Goal: Task Accomplishment & Management: Manage account settings

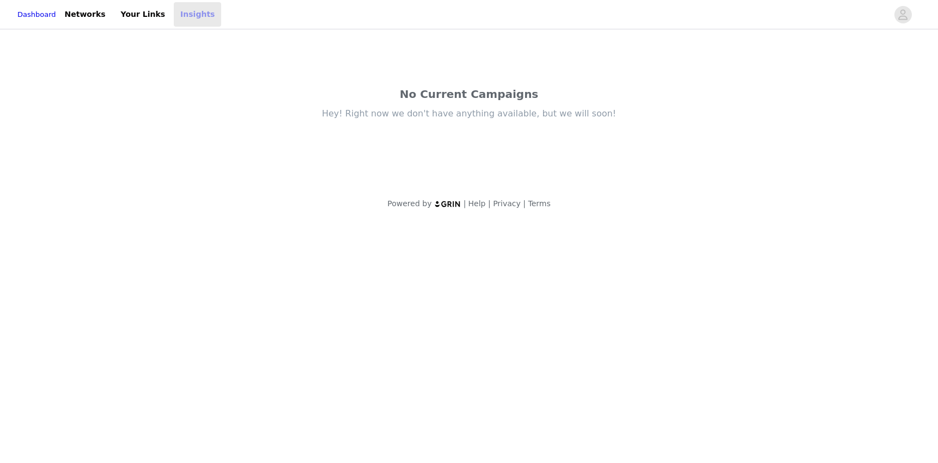
click at [196, 15] on link "Insights" at bounding box center [197, 14] width 47 height 25
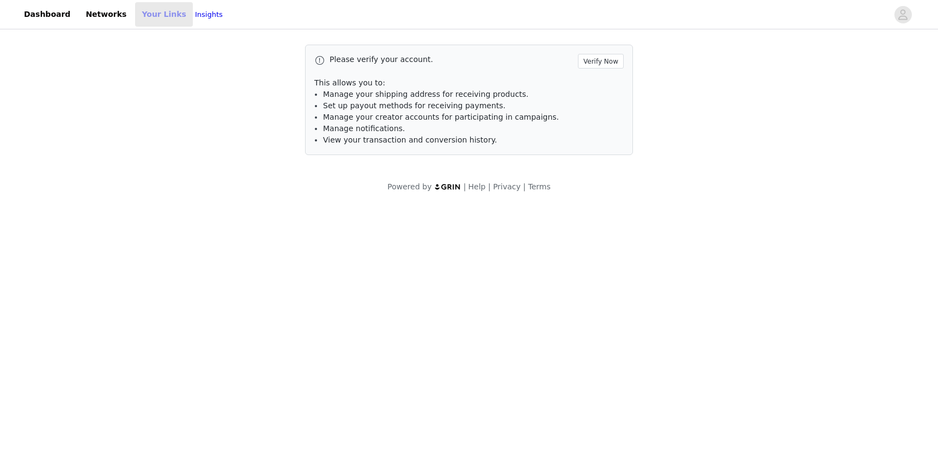
click at [150, 14] on link "Your Links" at bounding box center [164, 14] width 58 height 25
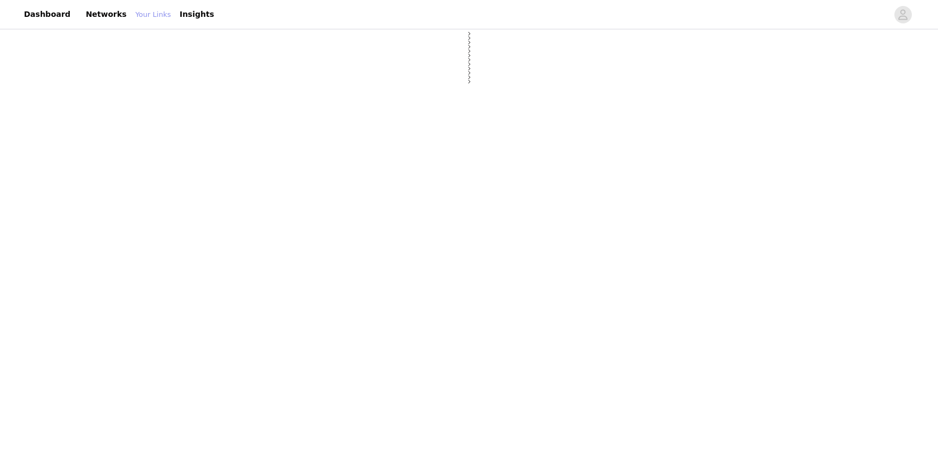
select select "12"
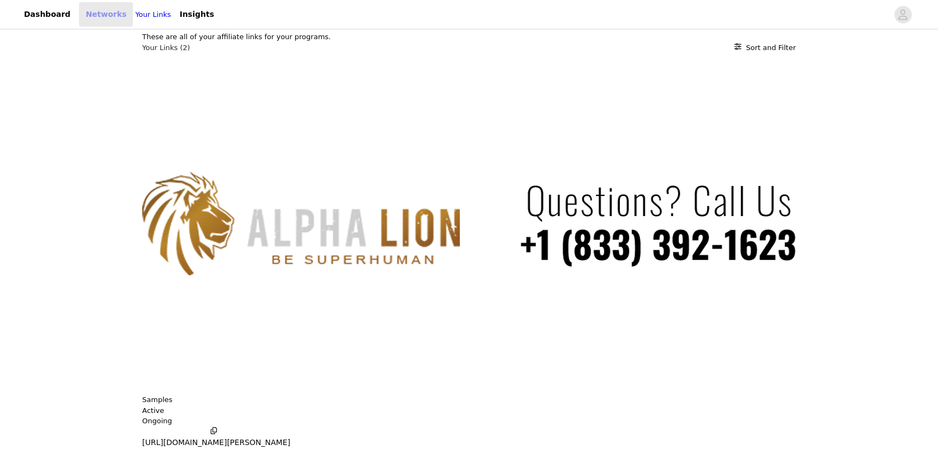
click at [85, 8] on link "Networks" at bounding box center [106, 14] width 54 height 25
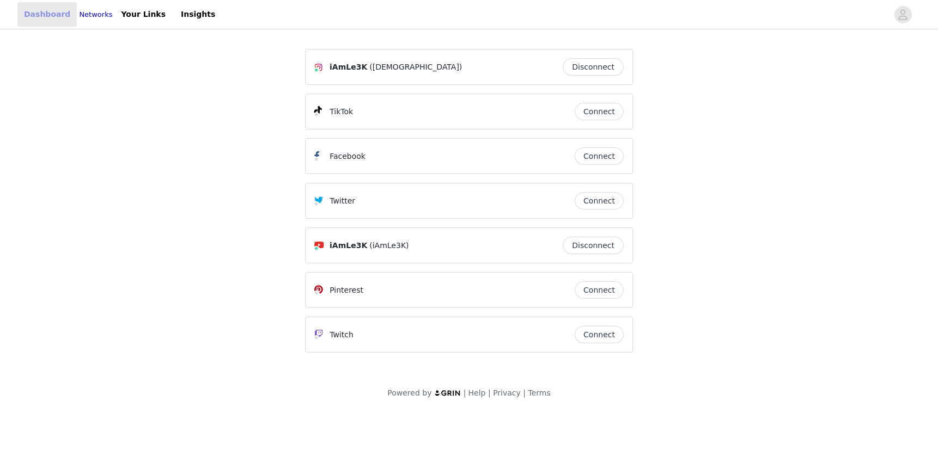
click at [52, 11] on link "Dashboard" at bounding box center [46, 14] width 59 height 25
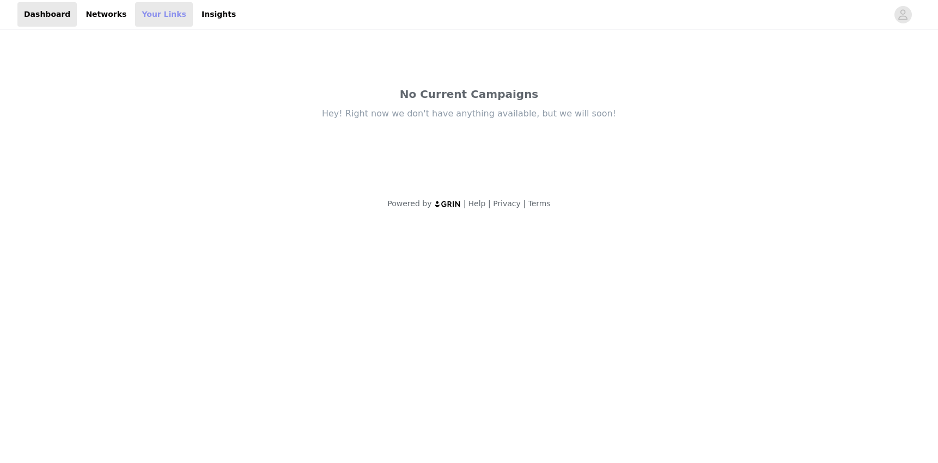
click at [143, 13] on link "Your Links" at bounding box center [164, 14] width 58 height 25
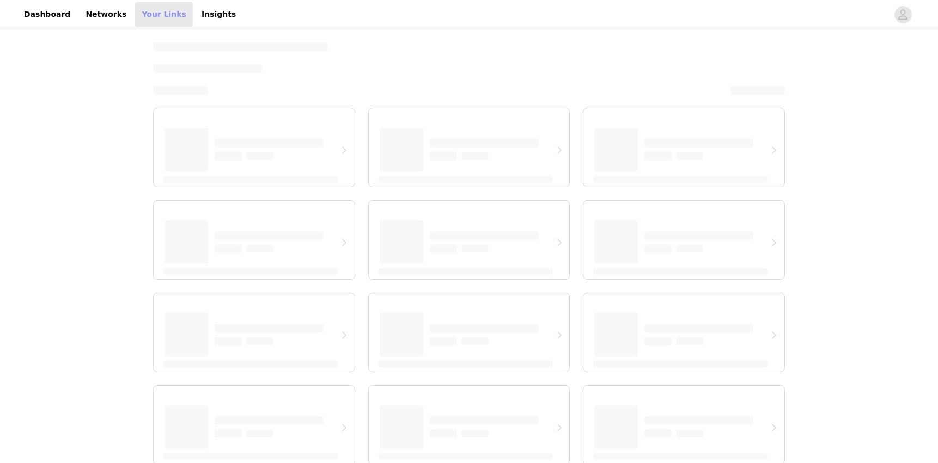
select select "12"
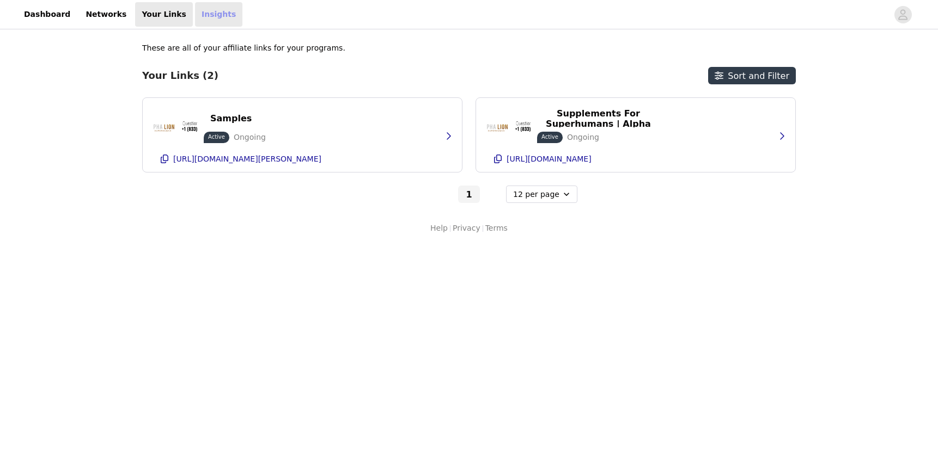
click at [195, 17] on link "Insights" at bounding box center [218, 14] width 47 height 25
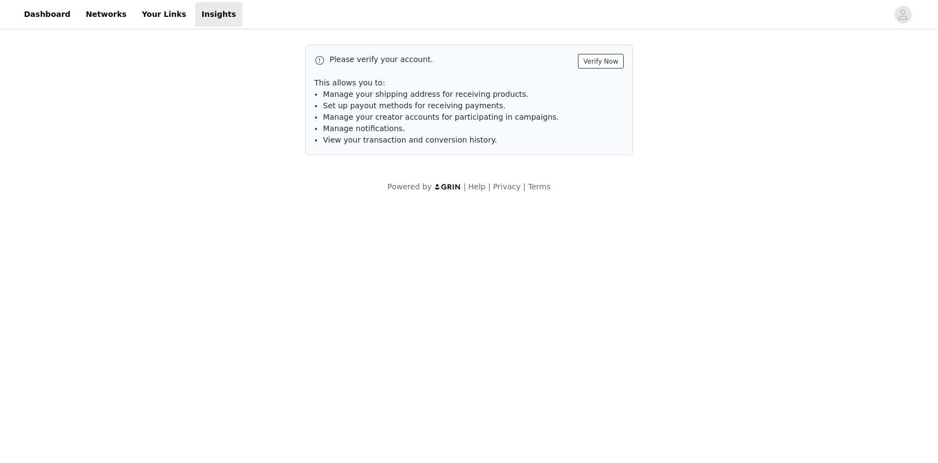
click at [597, 62] on button "Verify Now" at bounding box center [601, 61] width 46 height 15
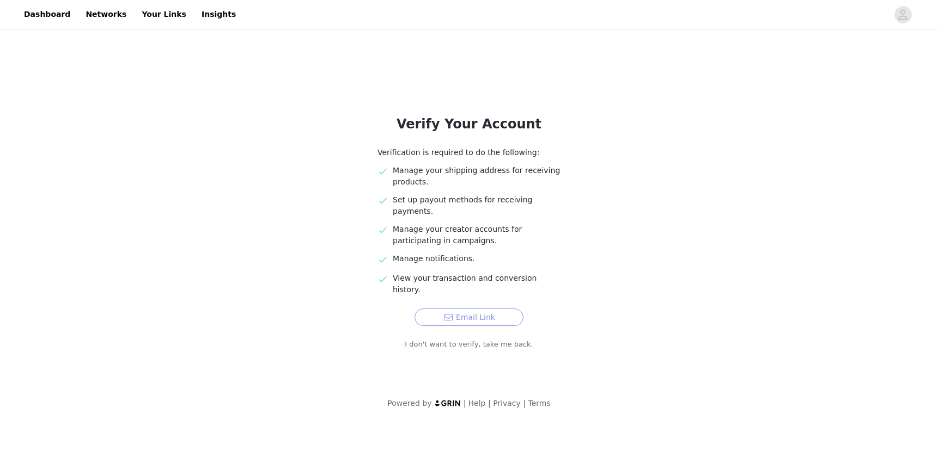
click at [473, 309] on button "Email Link" at bounding box center [468, 317] width 109 height 17
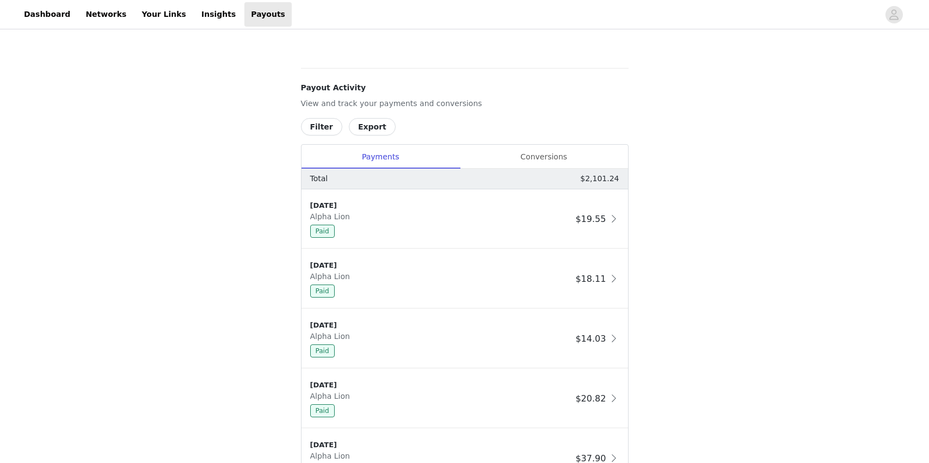
scroll to position [599, 0]
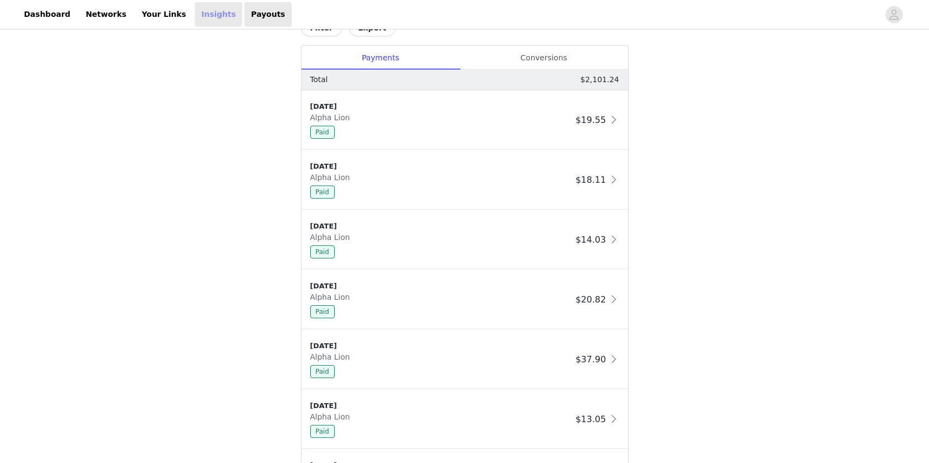
click at [195, 10] on link "Insights" at bounding box center [218, 14] width 47 height 25
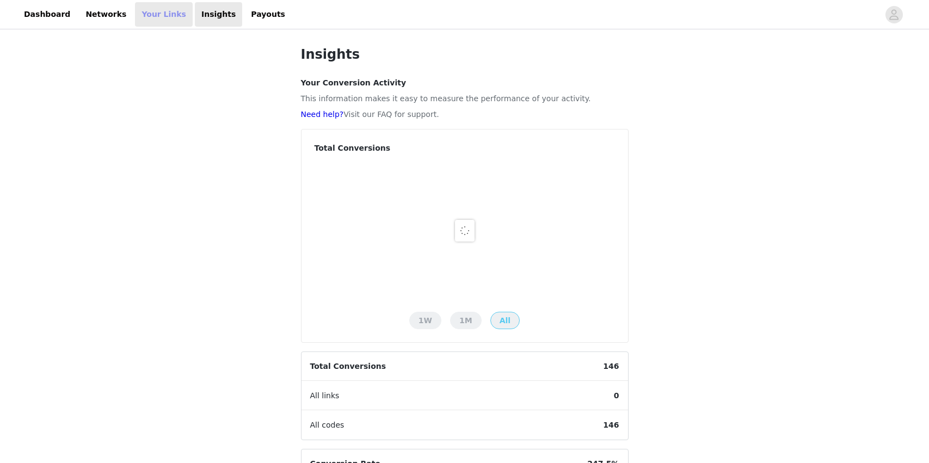
click at [149, 15] on link "Your Links" at bounding box center [164, 14] width 58 height 25
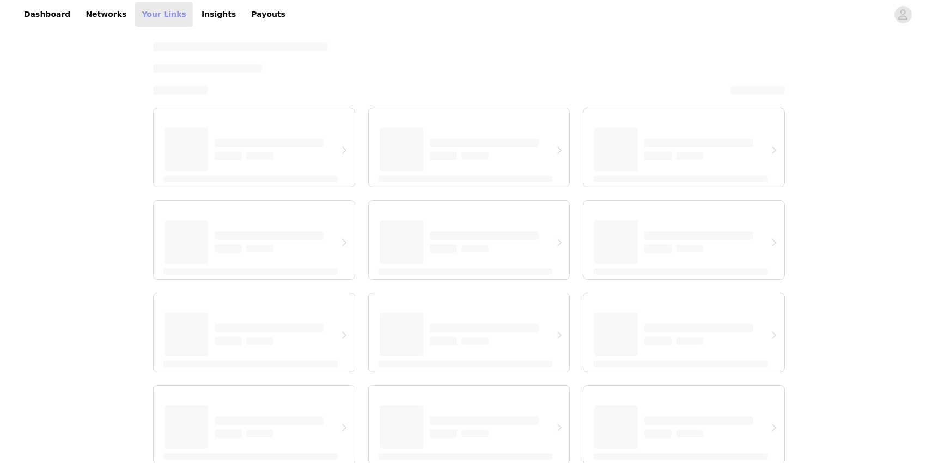
select select "12"
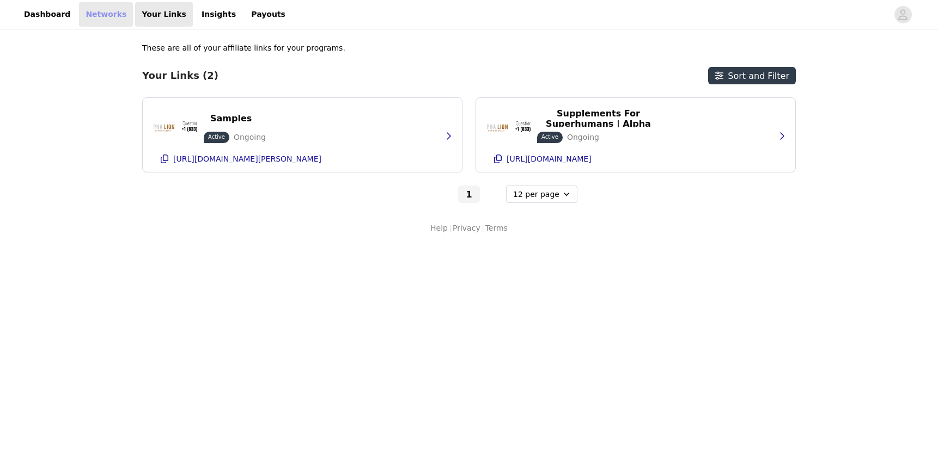
click at [86, 17] on link "Networks" at bounding box center [106, 14] width 54 height 25
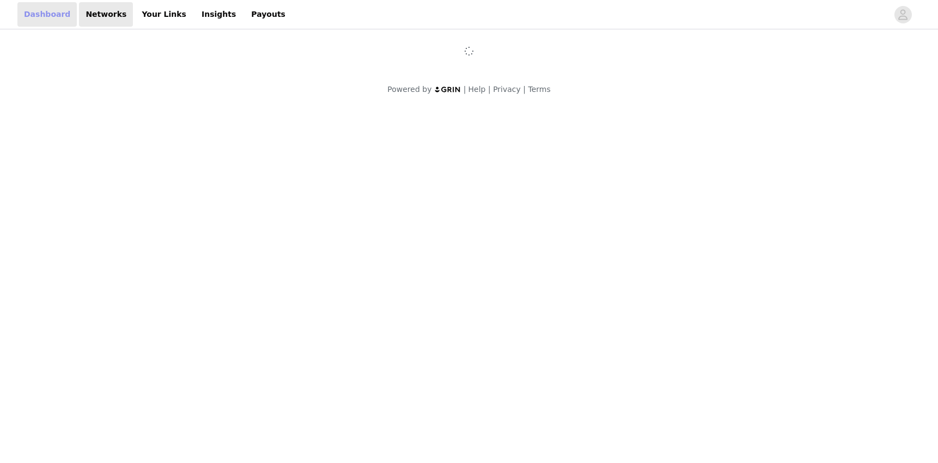
click at [50, 11] on link "Dashboard" at bounding box center [46, 14] width 59 height 25
